Goal: Entertainment & Leisure: Consume media (video, audio)

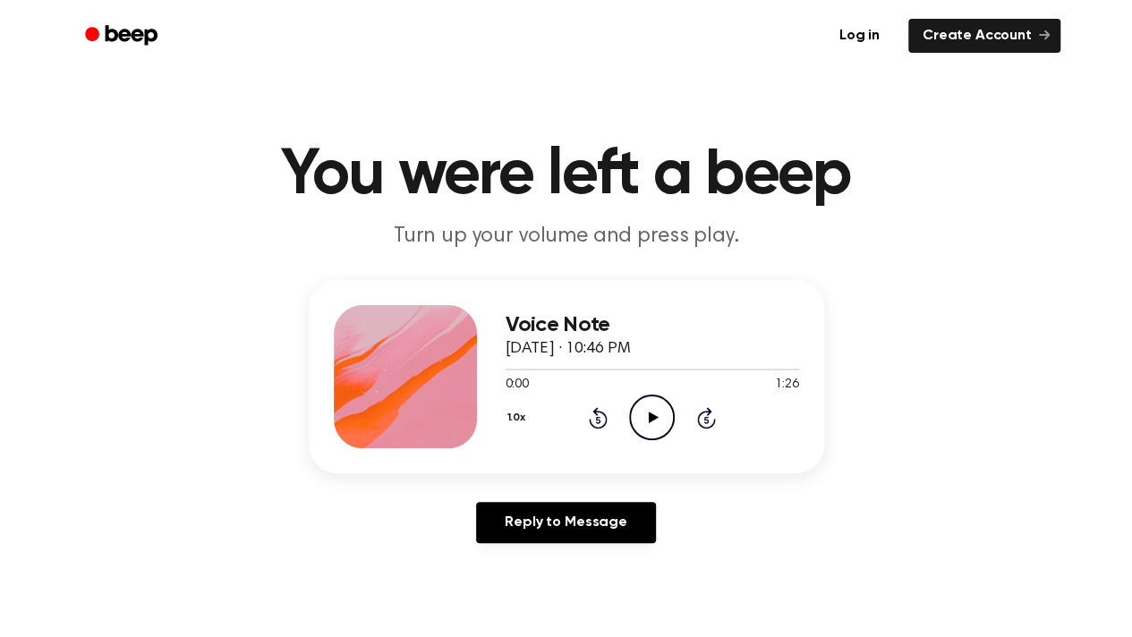
click at [661, 413] on icon "Play Audio" at bounding box center [652, 417] width 46 height 46
click at [664, 420] on icon "Pause Audio" at bounding box center [652, 417] width 46 height 46
click at [666, 414] on icon "Play Audio" at bounding box center [652, 417] width 46 height 46
click at [645, 407] on icon "Play Audio" at bounding box center [652, 417] width 46 height 46
click at [620, 419] on div "1.0x Rewind 5 seconds Play Audio Skip 5 seconds" at bounding box center [651, 417] width 293 height 46
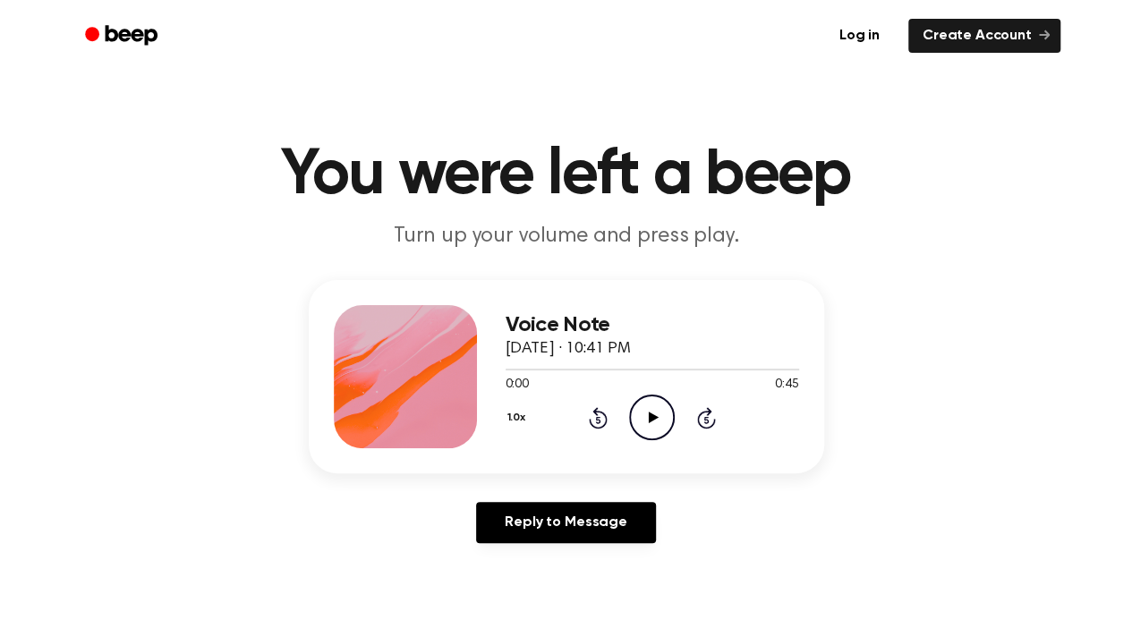
click at [630, 414] on circle at bounding box center [652, 417] width 44 height 44
click at [644, 411] on icon "Play Audio" at bounding box center [652, 417] width 46 height 46
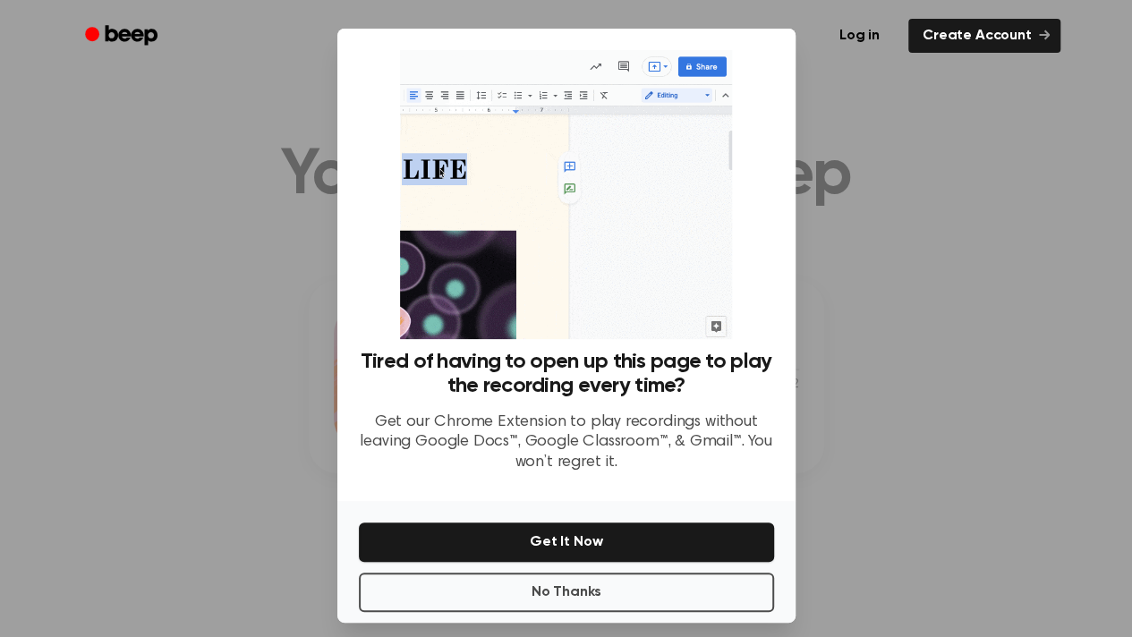
click at [903, 233] on div at bounding box center [566, 318] width 1132 height 637
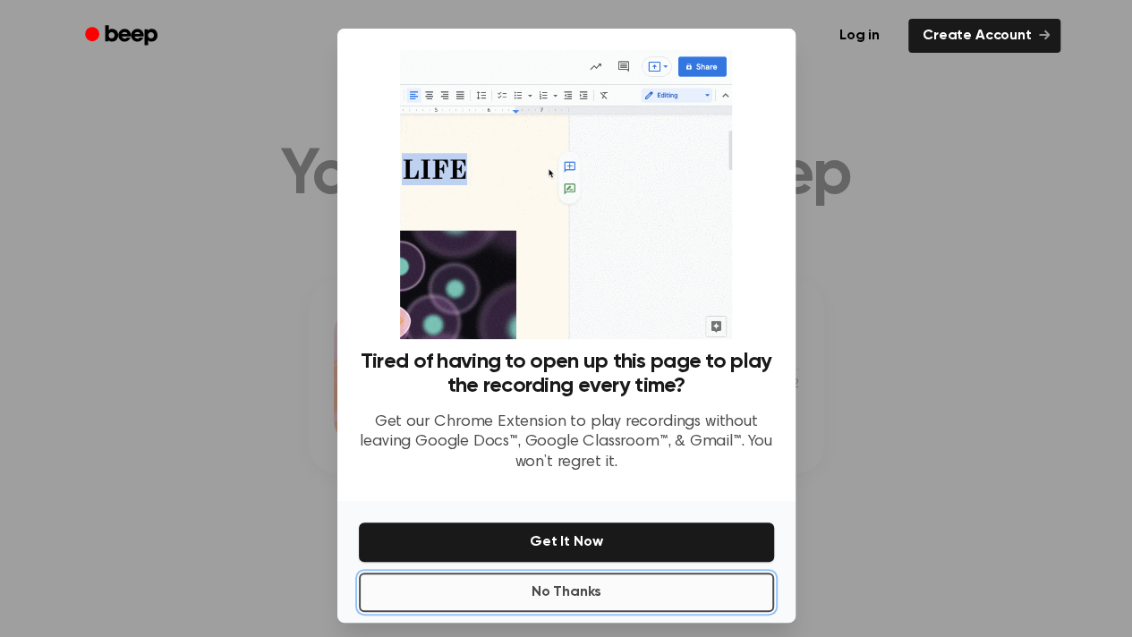
click at [649, 582] on button "No Thanks" at bounding box center [566, 591] width 415 height 39
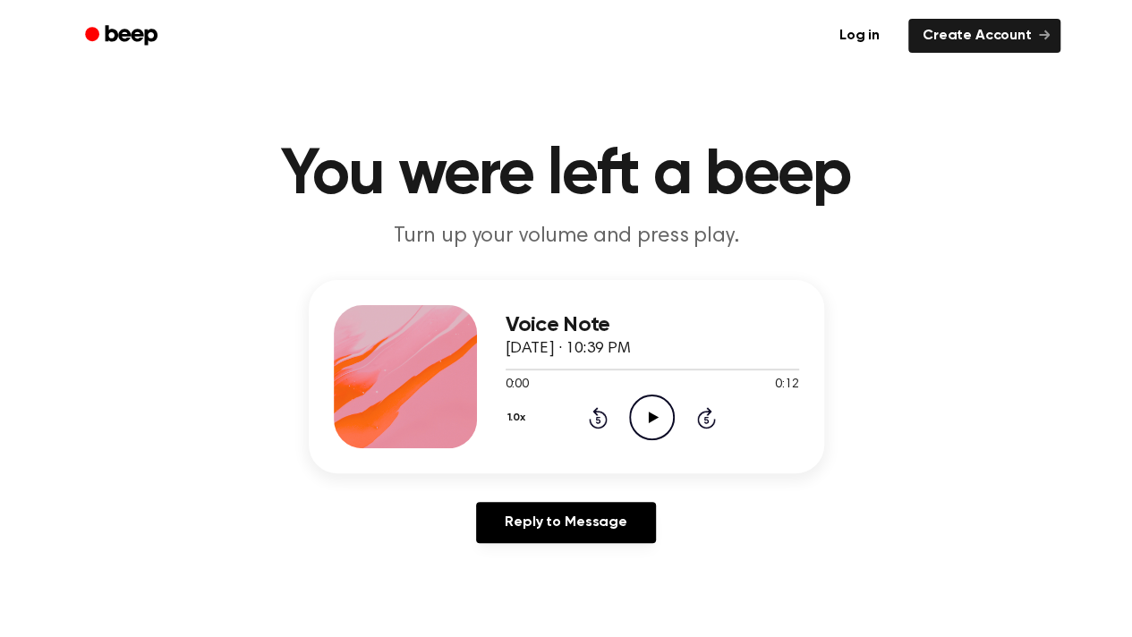
click at [666, 406] on icon "Play Audio" at bounding box center [652, 417] width 46 height 46
